Goal: Task Accomplishment & Management: Understand process/instructions

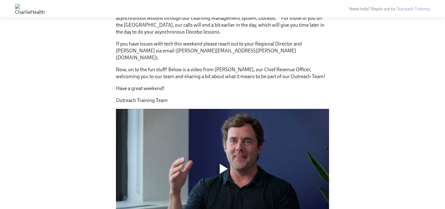
scroll to position [247, 0]
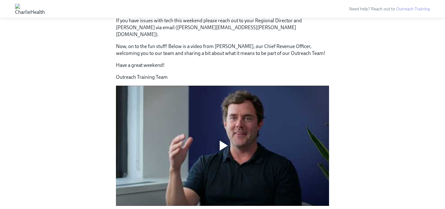
click at [223, 140] on div at bounding box center [224, 145] width 8 height 10
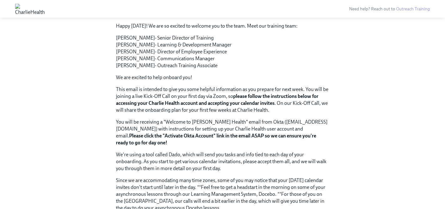
scroll to position [0, 0]
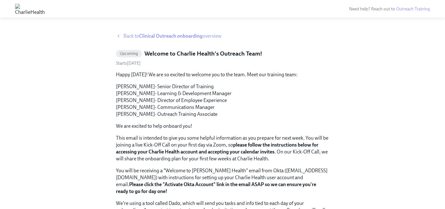
click at [119, 37] on icon at bounding box center [118, 36] width 5 height 5
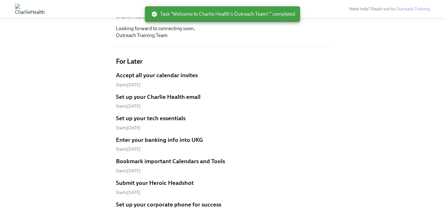
scroll to position [178, 0]
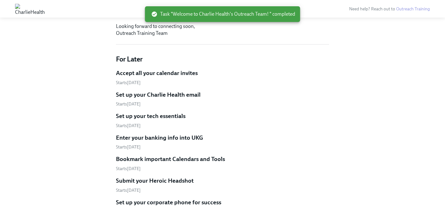
click at [163, 69] on h5 "Accept all your calendar invites" at bounding box center [157, 73] width 82 height 8
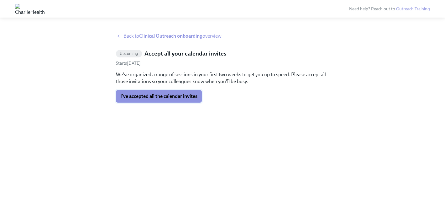
click at [169, 98] on span "I've accepted all the calendar invites" at bounding box center [158, 96] width 77 height 6
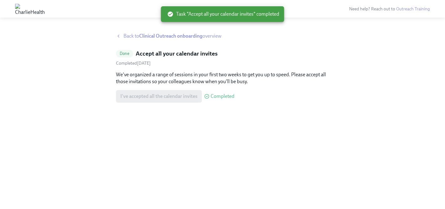
click at [127, 35] on span "Back to Clinical Outreach onboarding overview" at bounding box center [172, 36] width 98 height 7
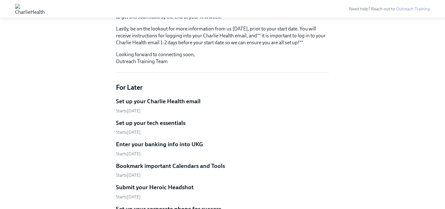
scroll to position [148, 0]
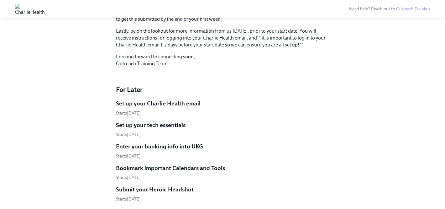
click at [171, 99] on h5 "Set up your Charlie Health email" at bounding box center [158, 103] width 85 height 8
